Goal: Check status: Check status

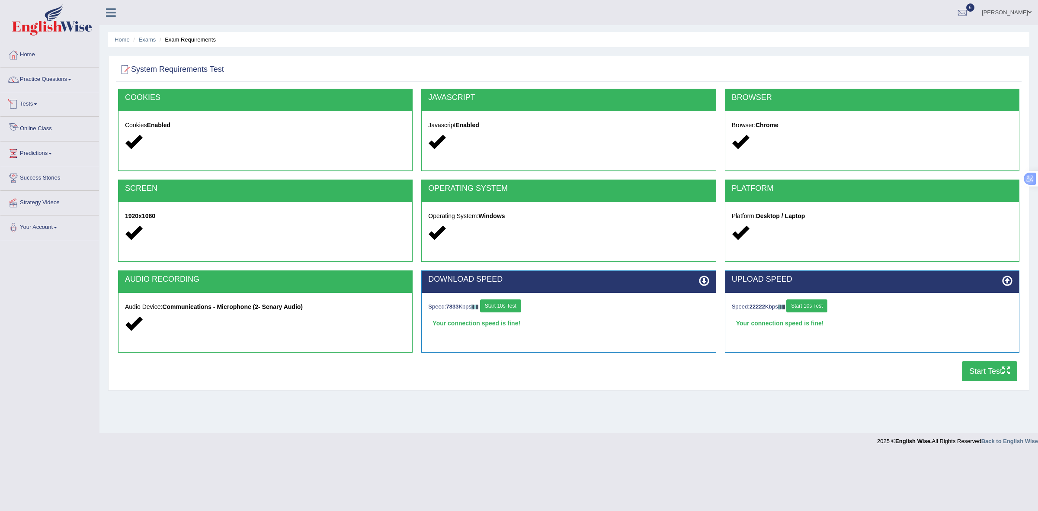
click at [31, 112] on link "Tests" at bounding box center [49, 103] width 99 height 22
click at [30, 150] on link "History" at bounding box center [56, 155] width 81 height 16
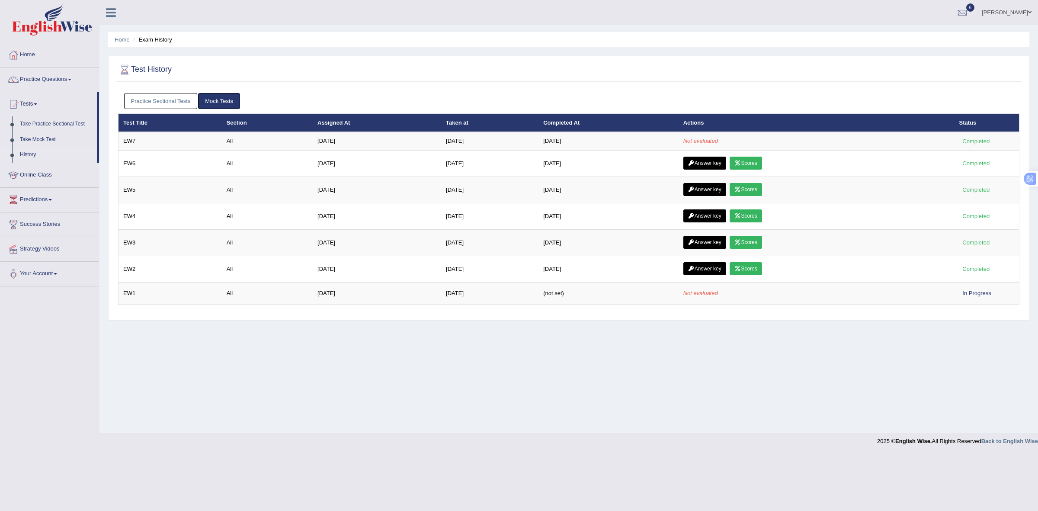
click at [224, 99] on link "Mock Tests" at bounding box center [219, 101] width 42 height 16
click at [212, 102] on link "Mock Tests" at bounding box center [219, 101] width 42 height 16
click at [176, 99] on link "Practice Sectional Tests" at bounding box center [161, 101] width 74 height 16
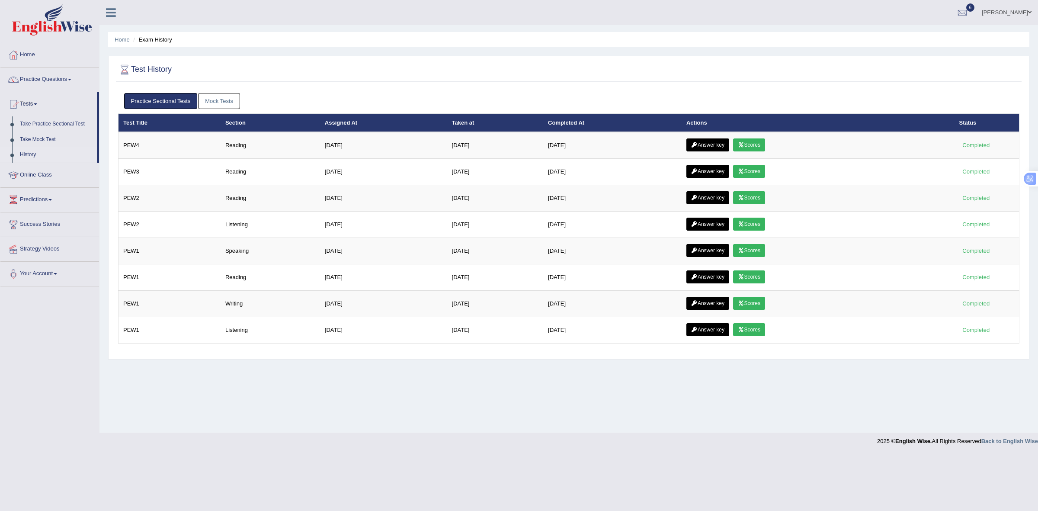
click at [236, 103] on link "Mock Tests" at bounding box center [219, 101] width 42 height 16
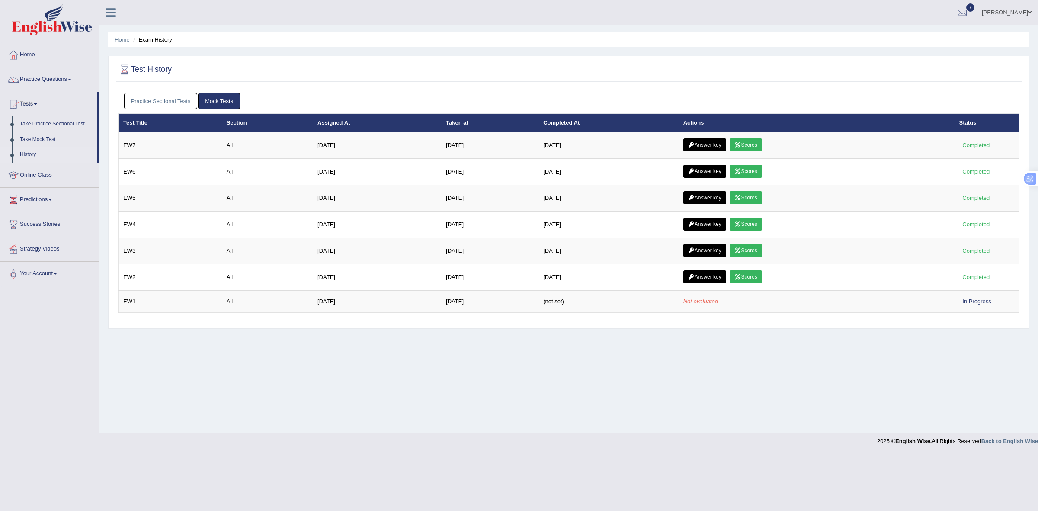
click at [228, 97] on link "Mock Tests" at bounding box center [219, 101] width 42 height 16
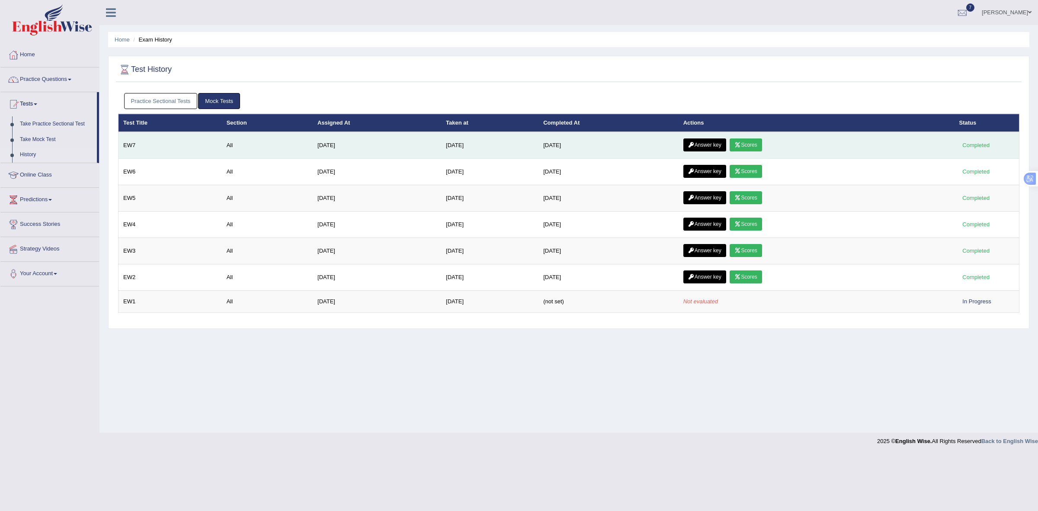
click at [755, 150] on link "Scores" at bounding box center [746, 144] width 32 height 13
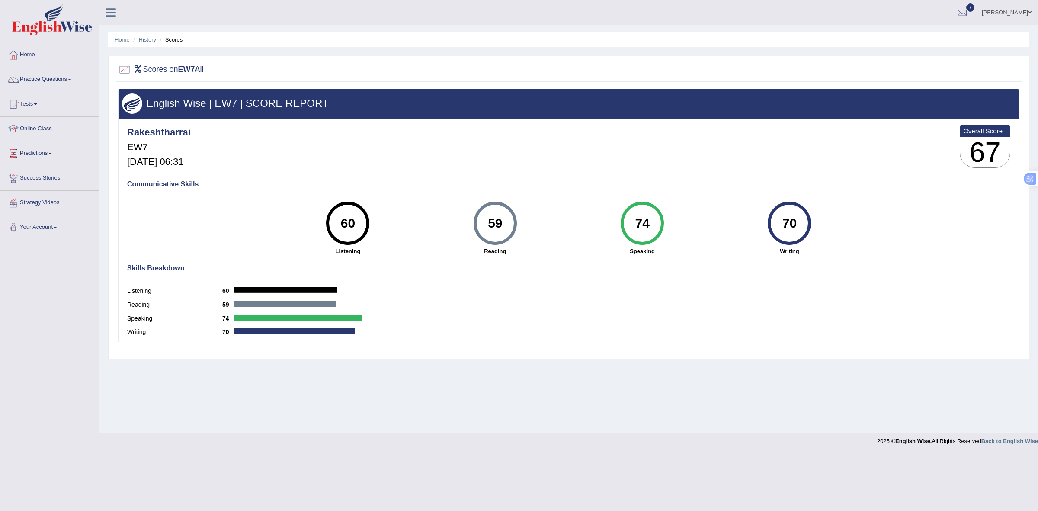
click at [148, 42] on link "History" at bounding box center [147, 39] width 17 height 6
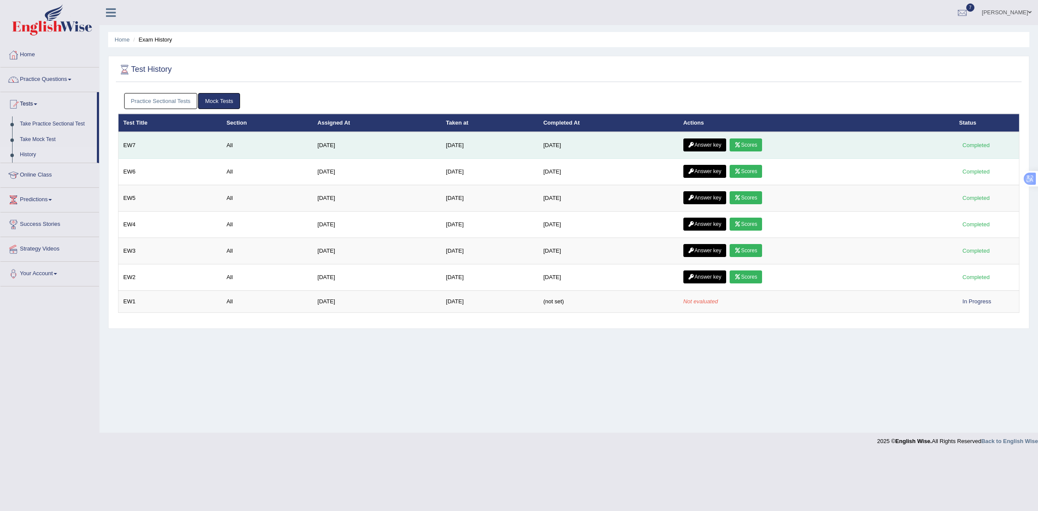
click at [716, 144] on link "Answer key" at bounding box center [705, 144] width 43 height 13
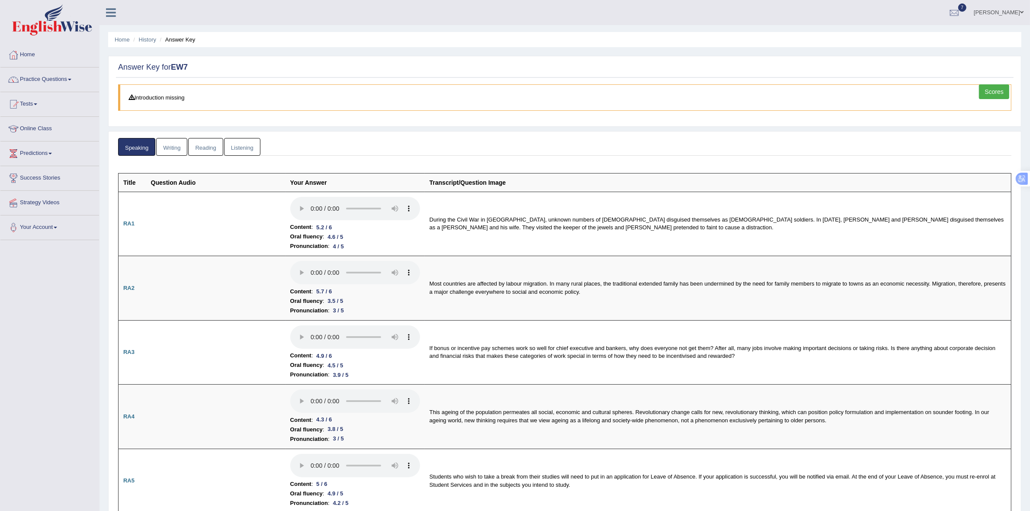
click at [178, 147] on link "Writing" at bounding box center [171, 147] width 31 height 18
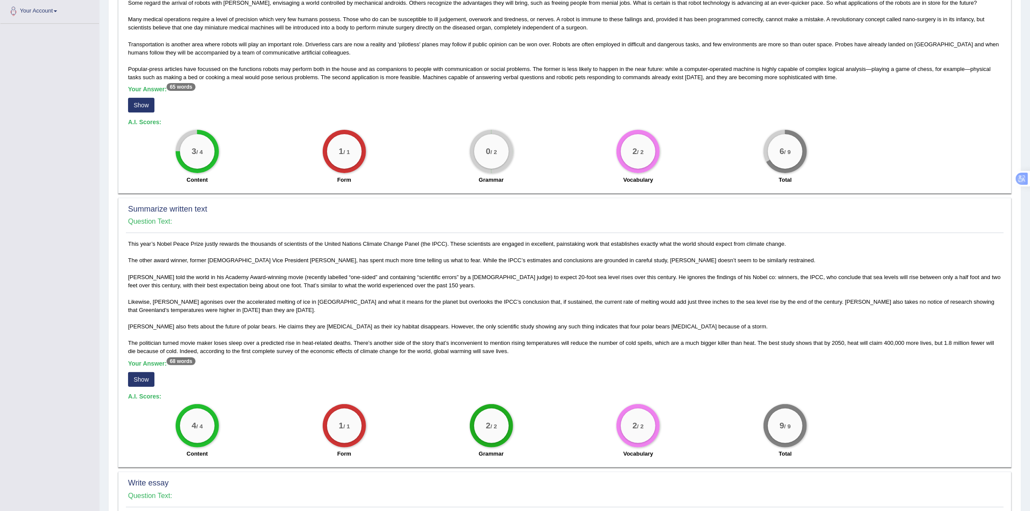
scroll to position [180, 0]
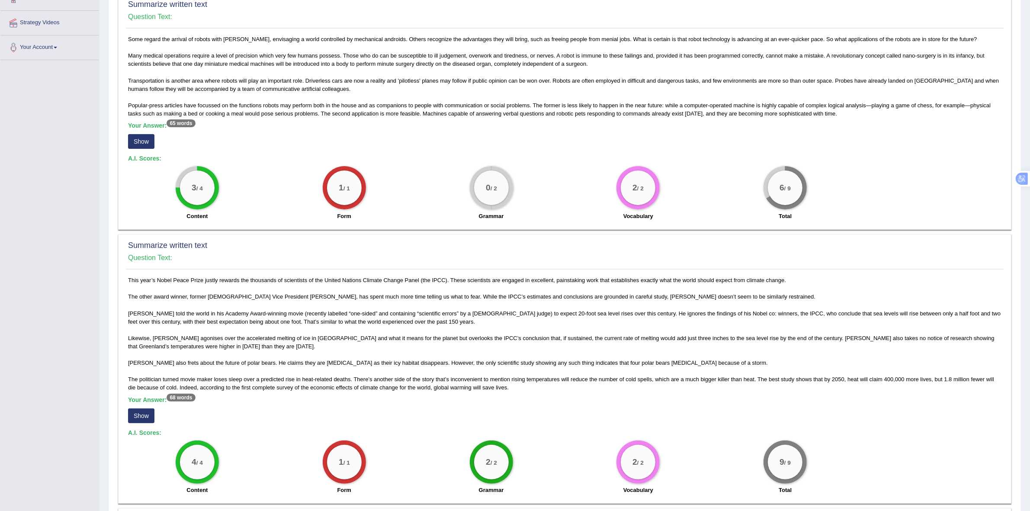
click at [144, 141] on button "Show" at bounding box center [141, 141] width 26 height 15
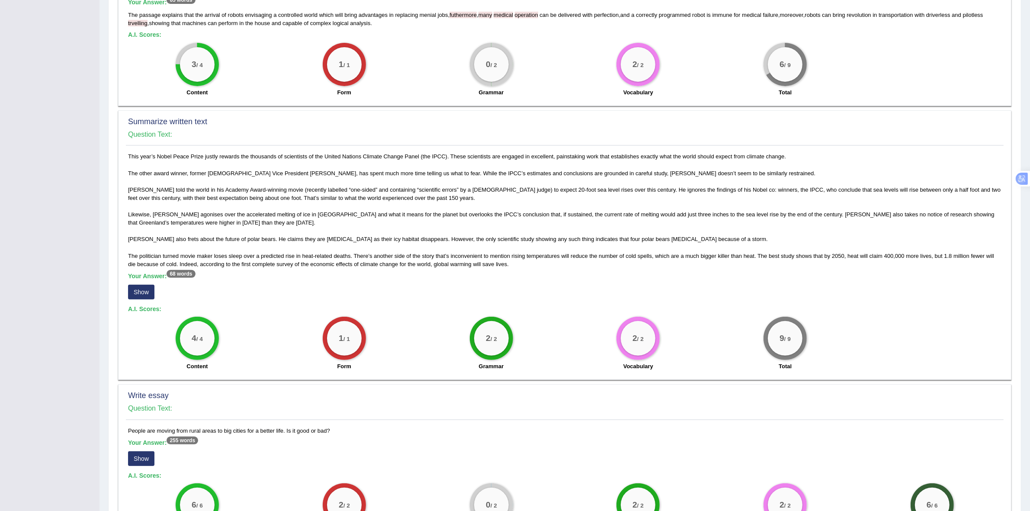
scroll to position [433, 0]
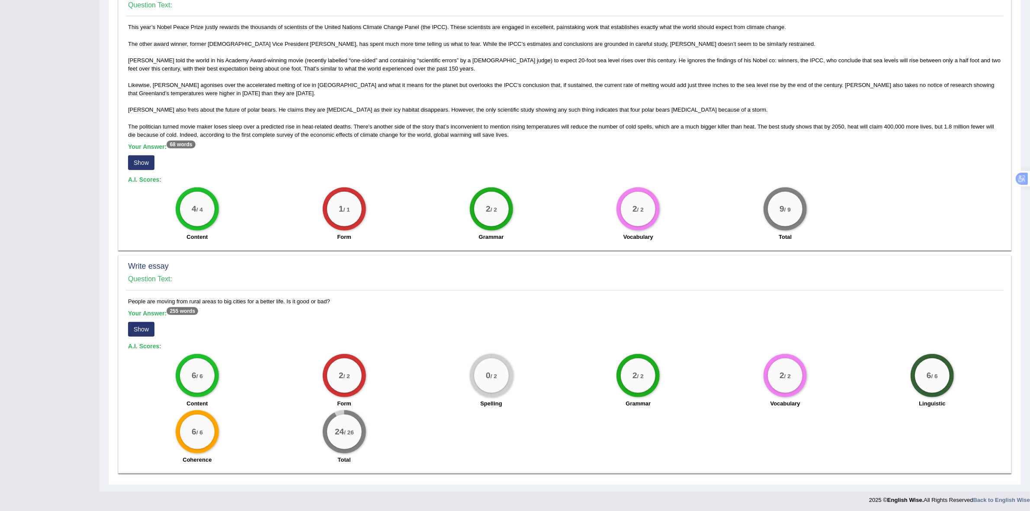
click at [140, 333] on button "Show" at bounding box center [141, 329] width 26 height 15
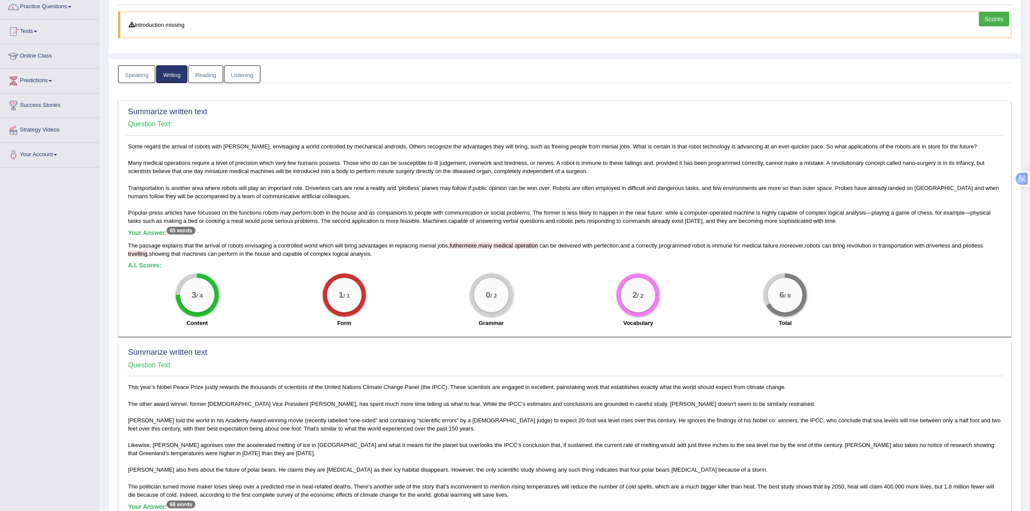
scroll to position [0, 0]
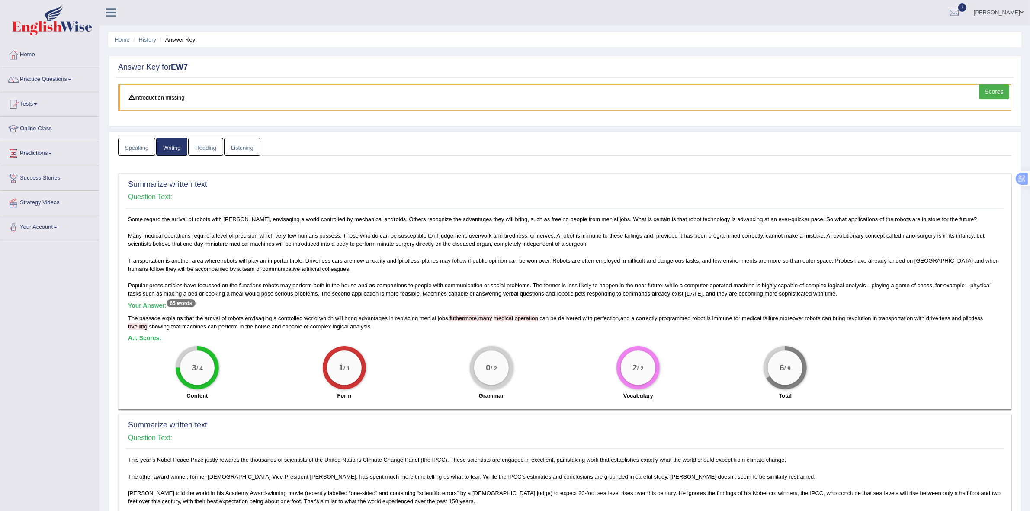
click at [218, 154] on link "Reading" at bounding box center [205, 147] width 35 height 18
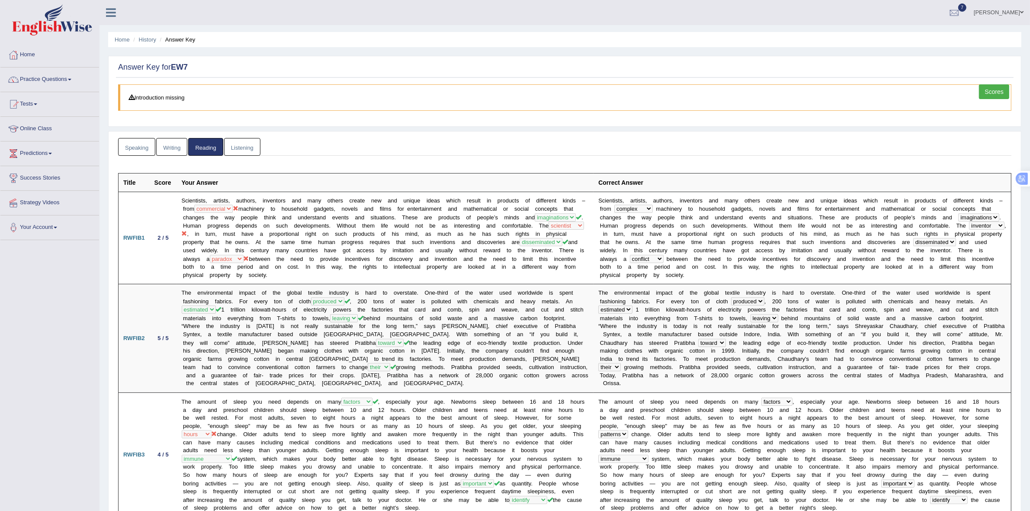
click at [254, 146] on link "Listening" at bounding box center [242, 147] width 36 height 18
